Goal: Book appointment/travel/reservation

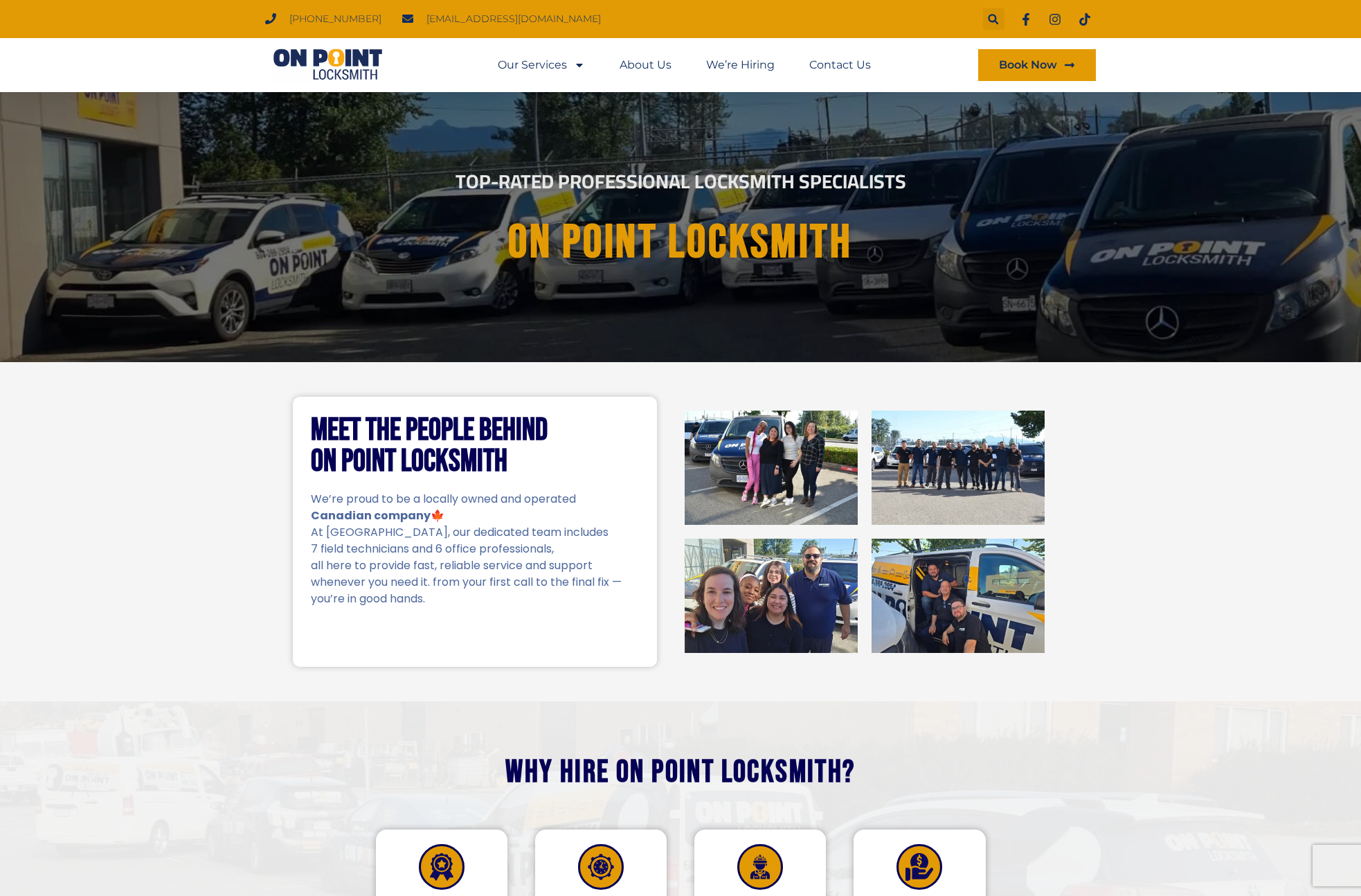
click at [1061, 64] on span "Book Now" at bounding box center [1037, 65] width 76 height 11
